Goal: Communication & Community: Share content

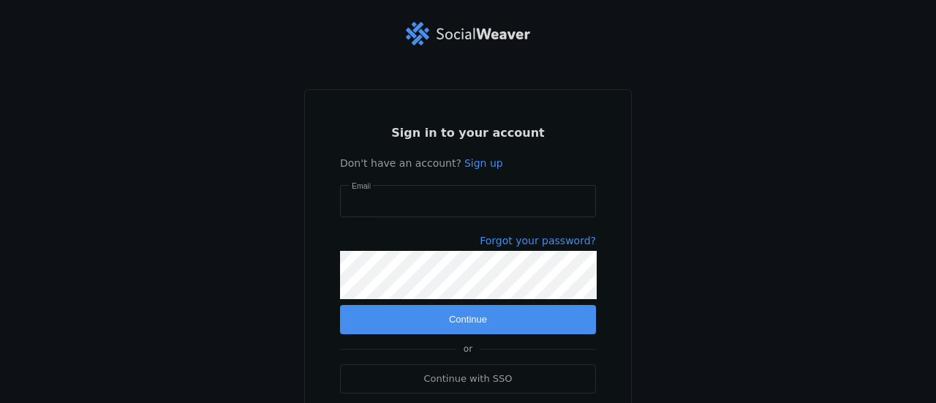
type input "[EMAIL_ADDRESS][DOMAIN_NAME]"
click at [430, 311] on span "submit" at bounding box center [468, 319] width 256 height 29
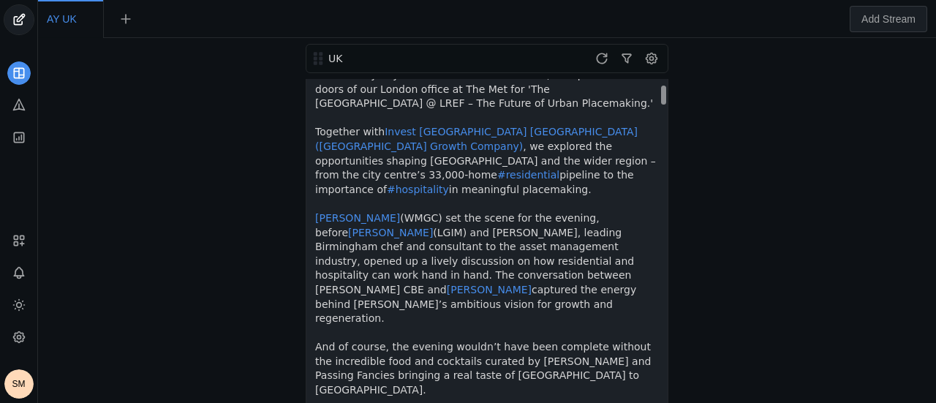
click at [662, 99] on div "[PERSON_NAME] [PERSON_NAME] │UK an hour ago After a busy day at [GEOGRAPHIC_DAT…" at bounding box center [487, 255] width 361 height 474
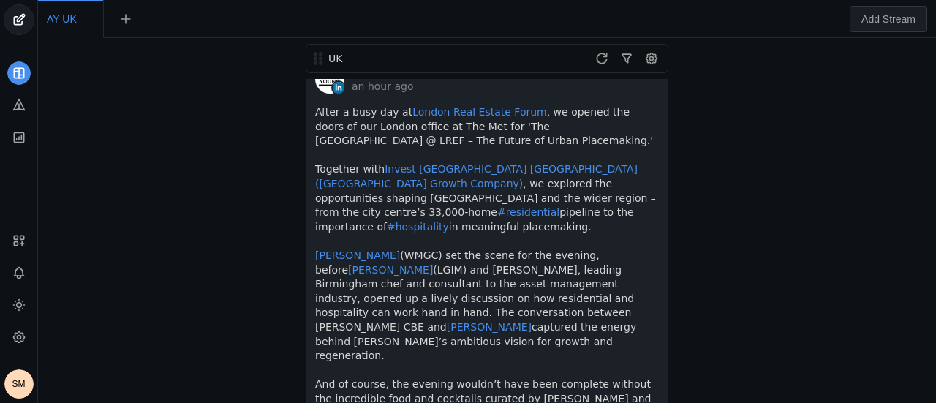
click at [928, 216] on div "UK [PERSON_NAME] [PERSON_NAME] │UK an hour ago After a busy day at [GEOGRAPHIC_…" at bounding box center [487, 220] width 891 height 365
click at [663, 207] on div "[PERSON_NAME] [PERSON_NAME] │UK an hour ago After a busy day at [GEOGRAPHIC_DAT…" at bounding box center [487, 293] width 361 height 474
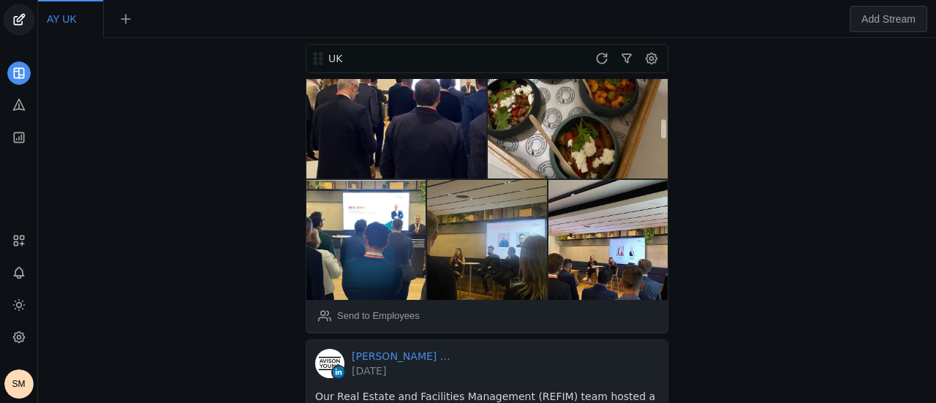
scroll to position [639, 0]
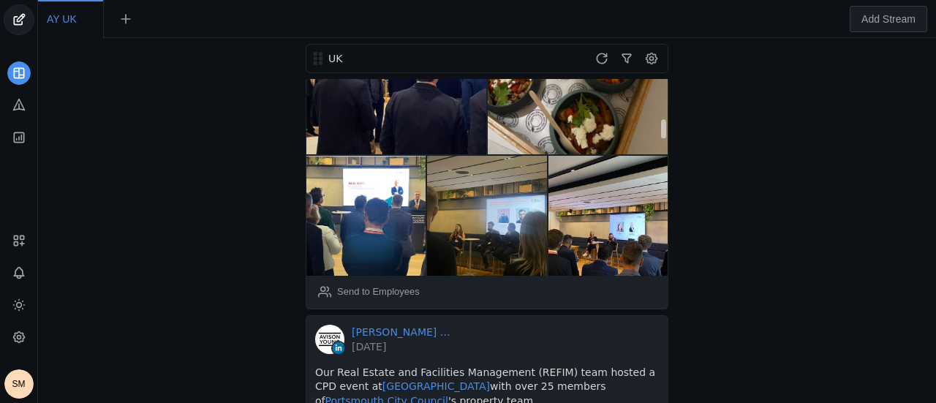
drag, startPoint x: 661, startPoint y: 184, endPoint x: 658, endPoint y: 122, distance: 61.5
click at [371, 285] on div "Send to Employees" at bounding box center [378, 292] width 83 height 15
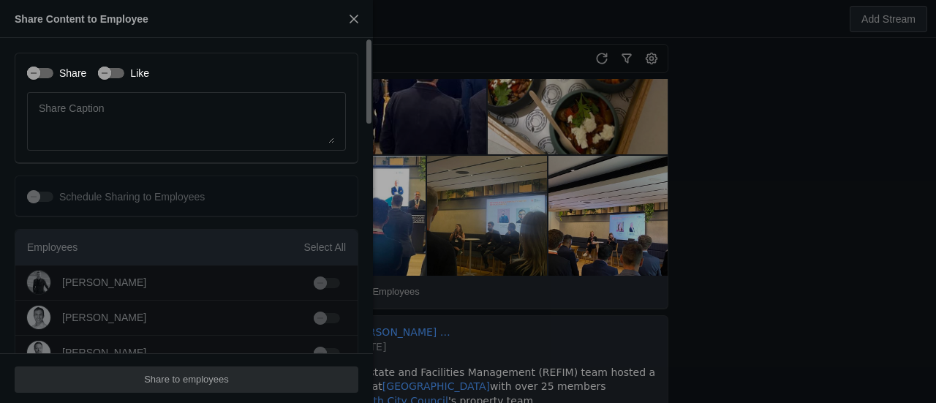
click at [69, 80] on label "Share" at bounding box center [69, 73] width 33 height 15
click at [53, 78] on button "Share" at bounding box center [40, 73] width 26 height 10
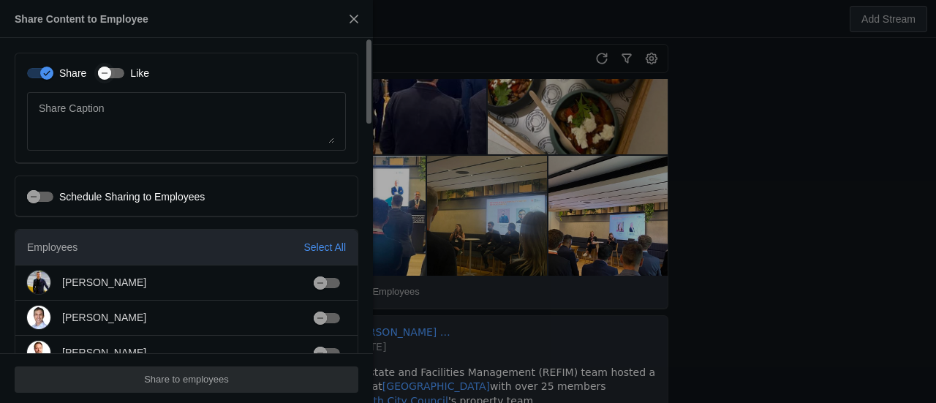
click at [110, 70] on div "button" at bounding box center [104, 73] width 20 height 20
click at [324, 247] on div "Select All" at bounding box center [325, 247] width 42 height 15
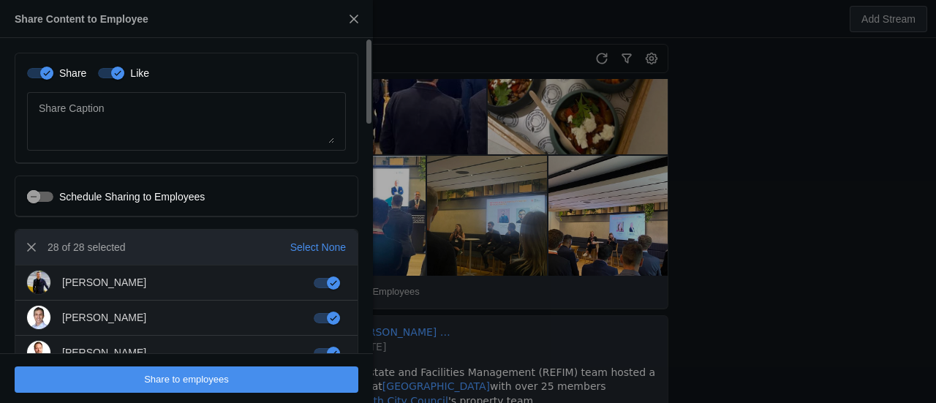
click at [303, 367] on span "undefined" at bounding box center [187, 380] width 344 height 26
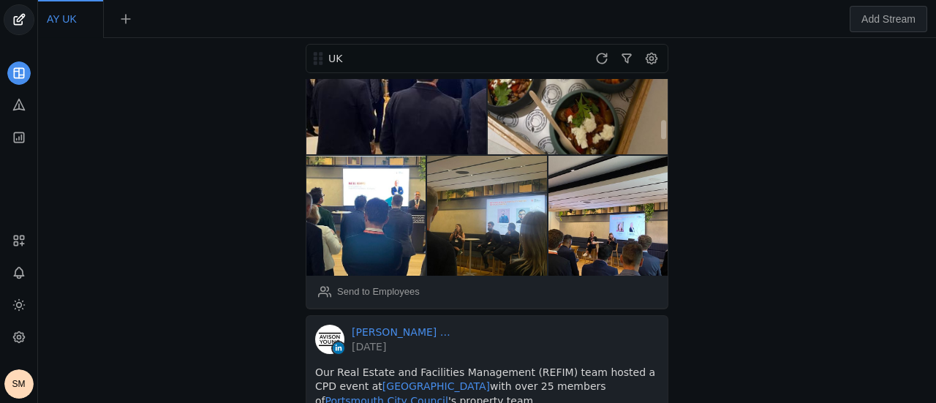
drag, startPoint x: 519, startPoint y: 274, endPoint x: 480, endPoint y: 229, distance: 59.6
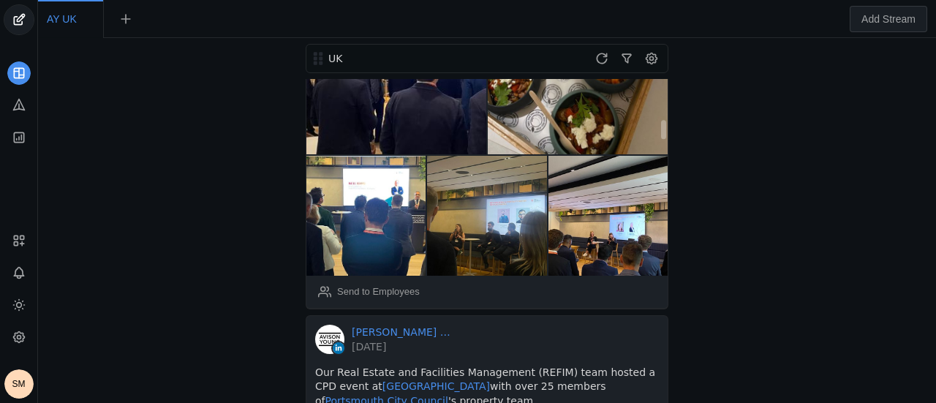
click at [480, 276] on div "Send to Employees" at bounding box center [487, 292] width 361 height 32
drag, startPoint x: 104, startPoint y: 184, endPoint x: 143, endPoint y: 164, distance: 44.2
click at [104, 184] on div "UK [PERSON_NAME] [PERSON_NAME] │UK 2 hours ago After a busy day at [GEOGRAPHIC_…" at bounding box center [487, 220] width 891 height 365
